Goal: Information Seeking & Learning: Learn about a topic

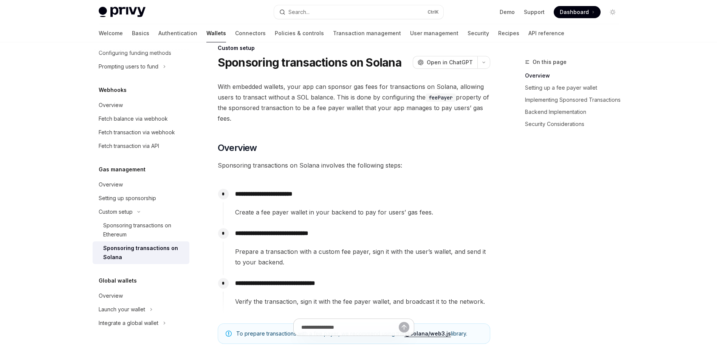
scroll to position [38, 0]
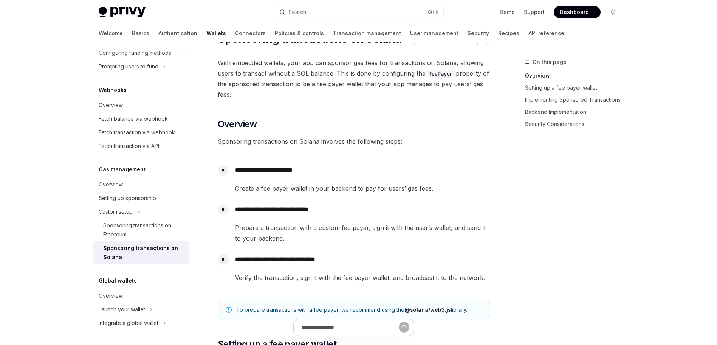
type textarea "*"
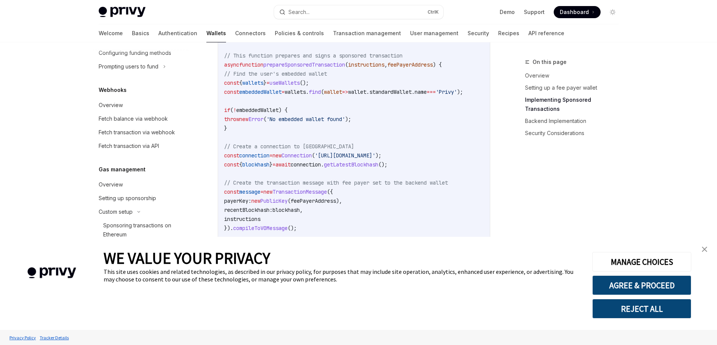
scroll to position [870, 0]
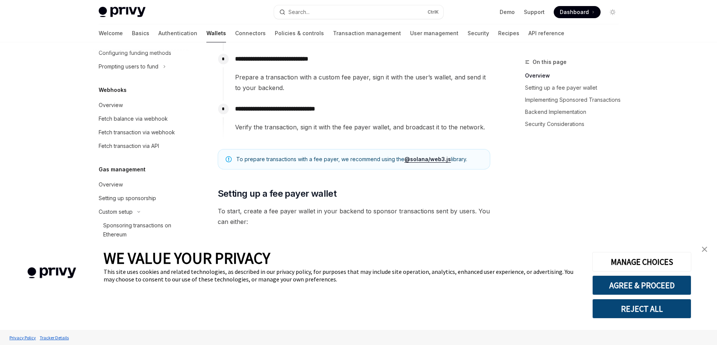
scroll to position [189, 0]
click at [707, 249] on img "close banner" at bounding box center [704, 249] width 5 height 5
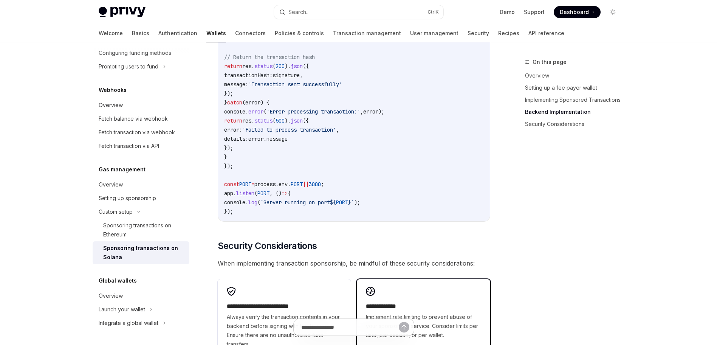
scroll to position [1808, 0]
